Goal: Ask a question

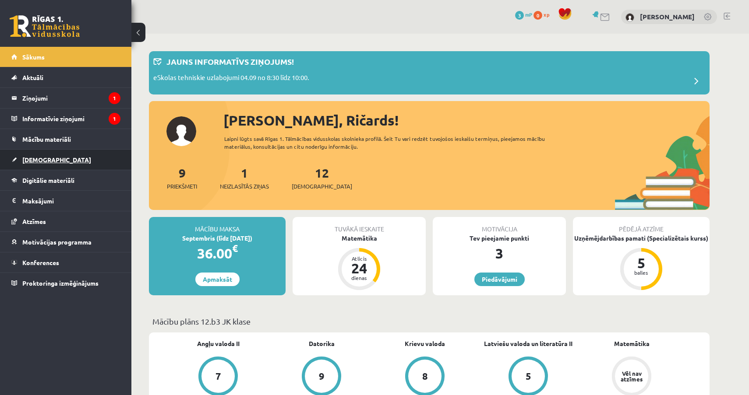
click at [37, 162] on span "[DEMOGRAPHIC_DATA]" at bounding box center [56, 160] width 69 height 8
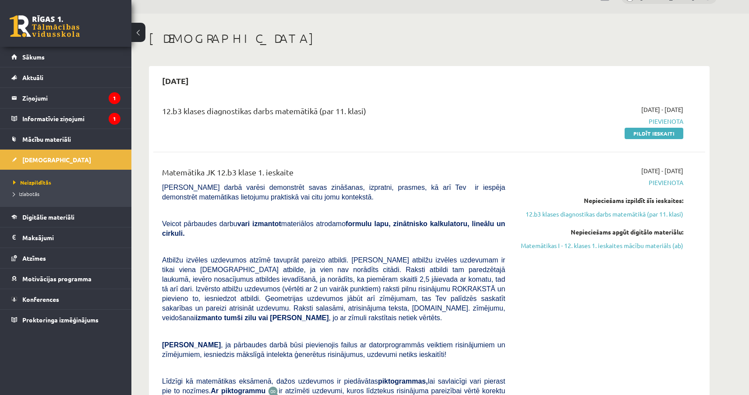
scroll to position [21, 0]
click at [49, 140] on span "Mācību materiāli" at bounding box center [46, 139] width 49 height 8
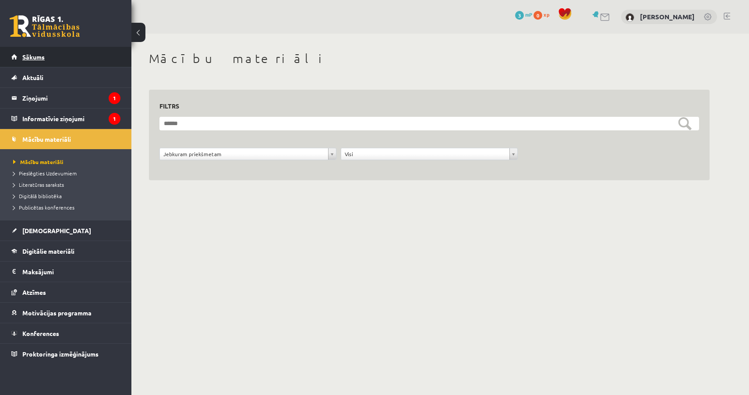
click at [39, 65] on link "Sākums" at bounding box center [65, 57] width 109 height 20
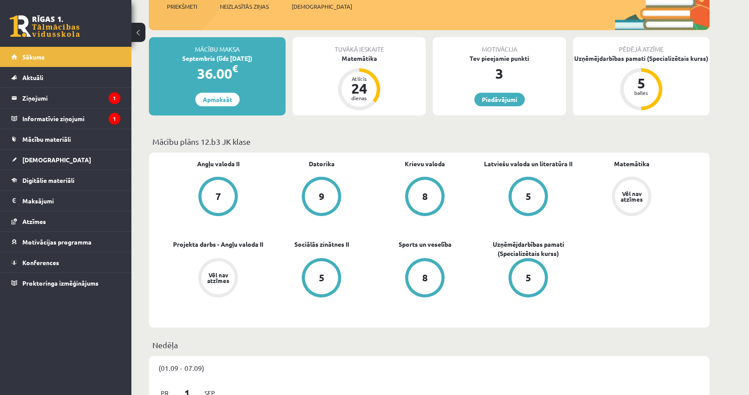
scroll to position [217, 0]
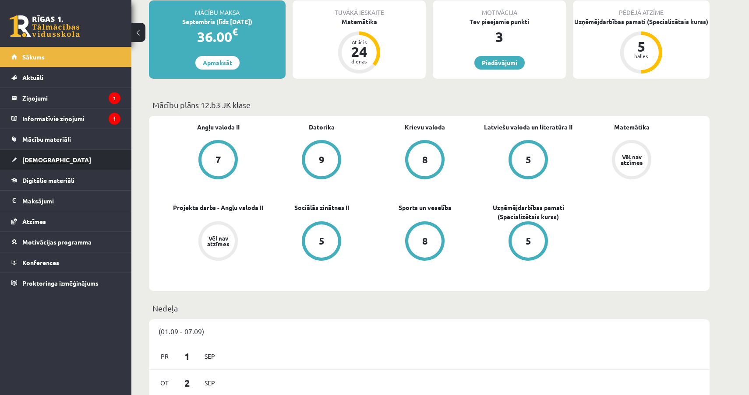
click at [34, 162] on span "[DEMOGRAPHIC_DATA]" at bounding box center [56, 160] width 69 height 8
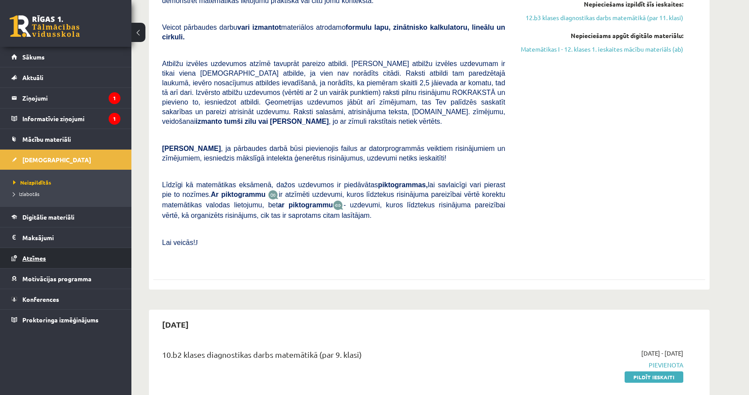
click at [35, 261] on span "Atzīmes" at bounding box center [34, 258] width 24 height 8
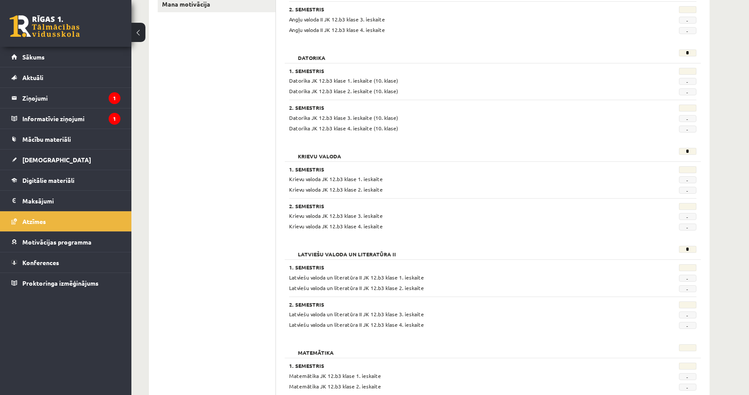
scroll to position [191, 0]
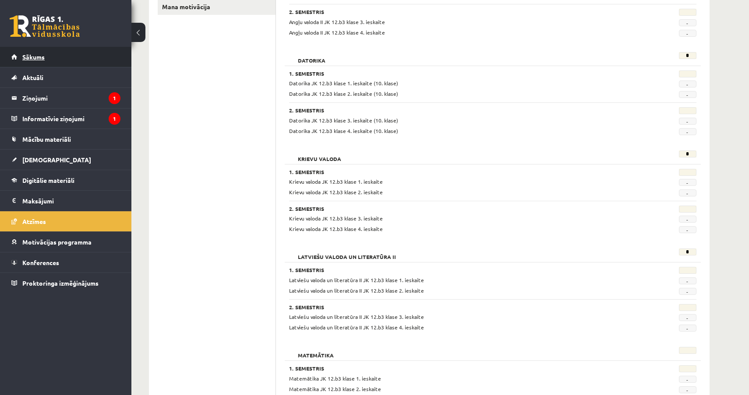
click at [30, 52] on link "Sākums" at bounding box center [65, 57] width 109 height 20
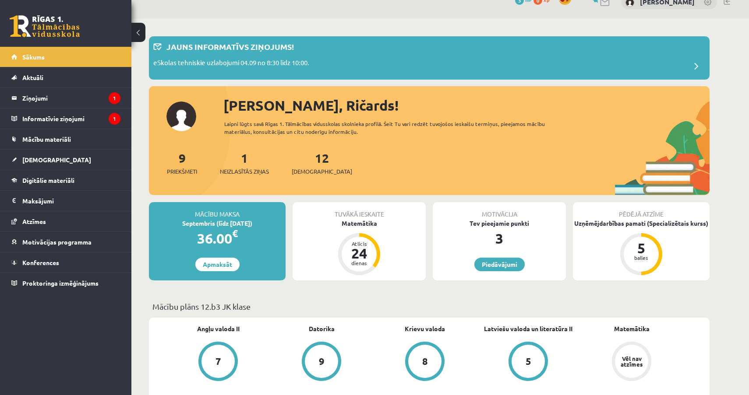
scroll to position [17, 0]
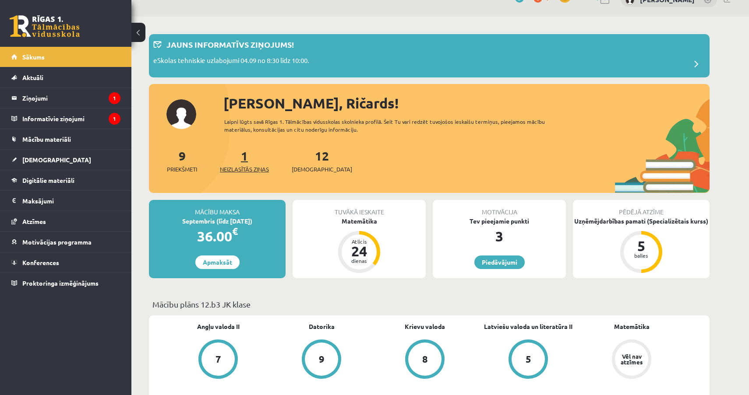
click at [247, 159] on link "1 Neizlasītās ziņas" at bounding box center [244, 161] width 49 height 26
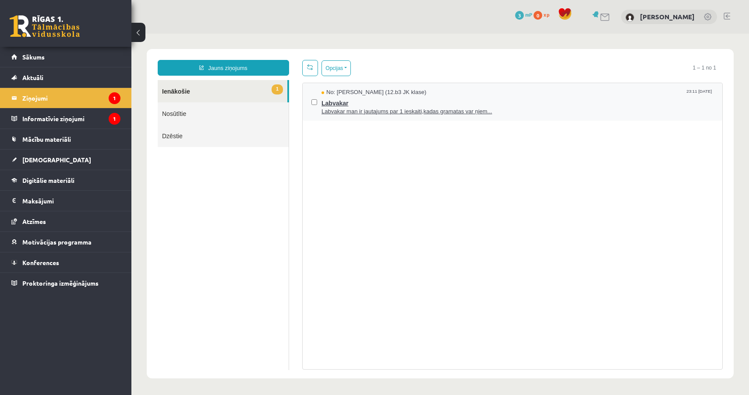
click at [368, 112] on span "Labvakar man ir jautajums par 1 ieskaiti,kadas gramatas var ņiem..." at bounding box center [517, 112] width 392 height 8
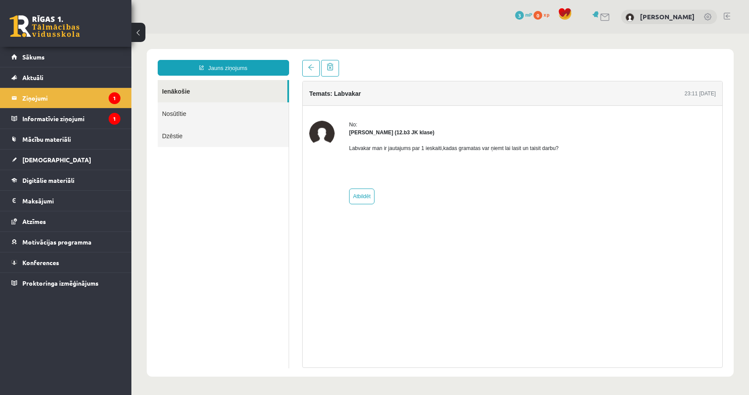
click at [143, 36] on button at bounding box center [138, 32] width 14 height 19
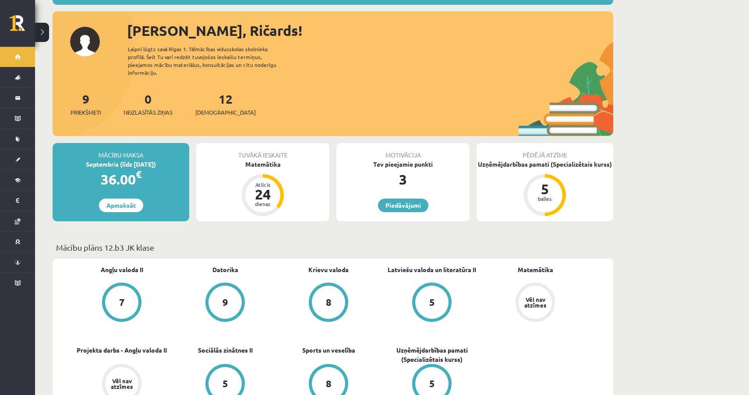
scroll to position [90, 0]
